Goal: Information Seeking & Learning: Compare options

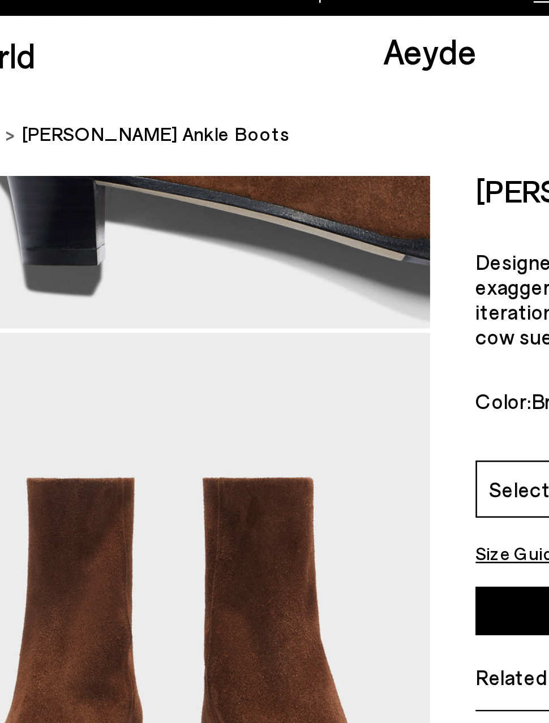
scroll to position [822, 0]
